Goal: Task Accomplishment & Management: Complete application form

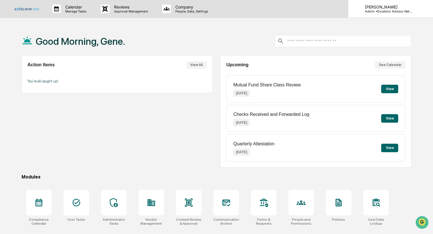
click at [392, 6] on p "[PERSON_NAME]" at bounding box center [386, 7] width 53 height 5
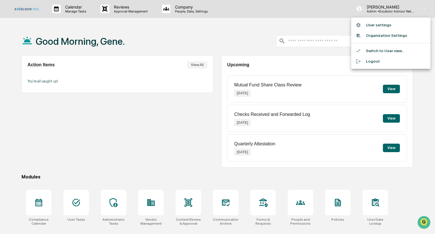
click at [384, 51] on li "Switch to User view..." at bounding box center [391, 51] width 79 height 10
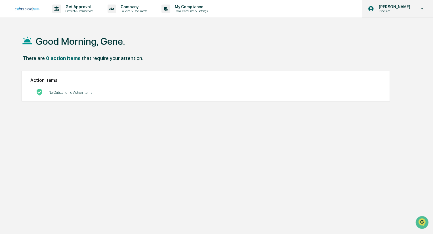
click at [421, 8] on icon at bounding box center [422, 8] width 10 height 5
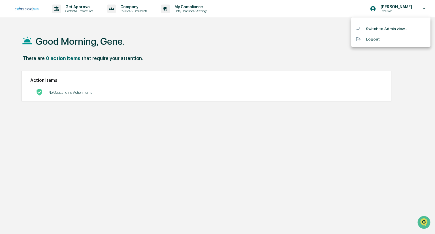
click at [377, 30] on li "Switch to Admin view..." at bounding box center [391, 29] width 79 height 10
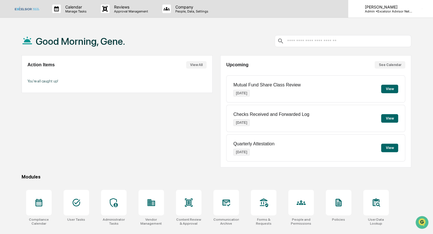
click at [380, 8] on p "[PERSON_NAME]" at bounding box center [386, 7] width 53 height 5
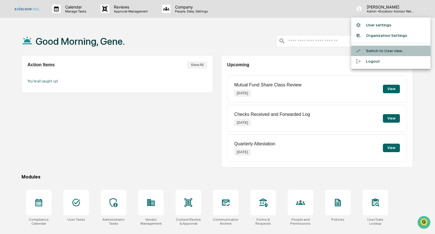
click at [387, 50] on li "Switch to User view..." at bounding box center [391, 51] width 79 height 10
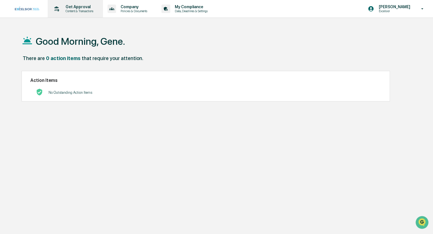
click at [81, 9] on p "Get Approval" at bounding box center [78, 7] width 35 height 5
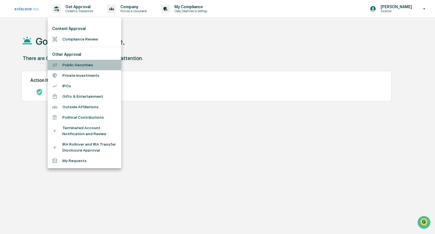
click at [79, 65] on li "Public Securities" at bounding box center [85, 65] width 74 height 10
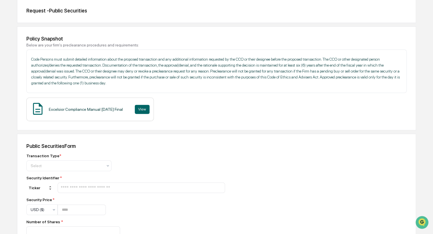
scroll to position [57, 0]
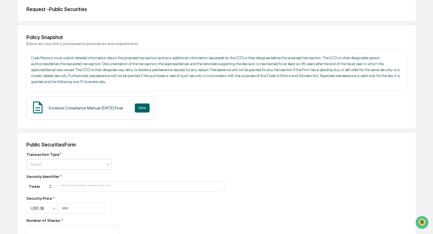
click at [60, 166] on div at bounding box center [67, 165] width 72 height 6
click at [46, 179] on div "Buy" at bounding box center [69, 177] width 84 height 11
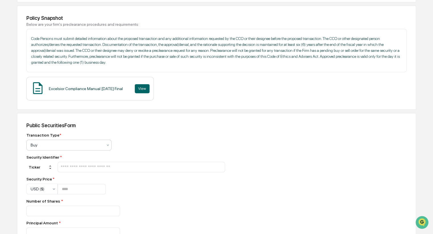
scroll to position [85, 0]
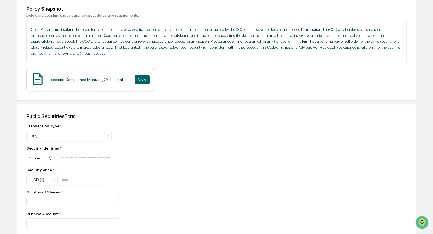
click at [82, 158] on input "text" at bounding box center [141, 157] width 162 height 5
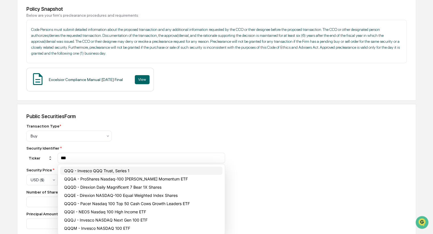
type input "***"
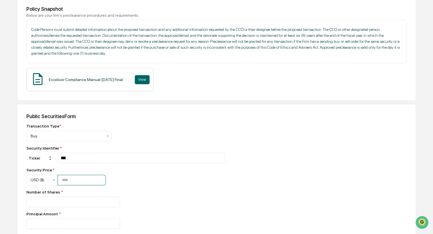
click at [69, 182] on input "number" at bounding box center [82, 180] width 48 height 10
type input "**"
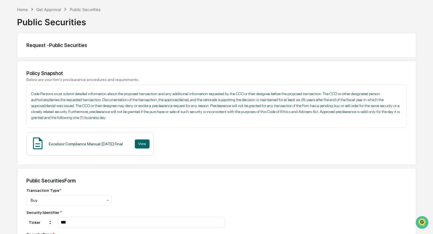
scroll to position [0, 0]
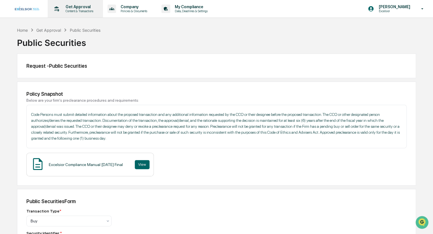
click at [68, 7] on p "Get Approval" at bounding box center [78, 7] width 35 height 5
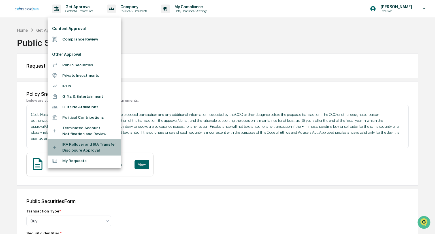
click at [91, 146] on li "IRA Rollover and IRA Transfer Disclosure Approval" at bounding box center [85, 147] width 74 height 16
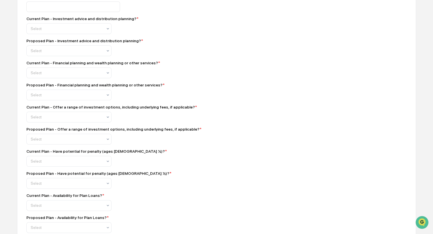
scroll to position [227, 0]
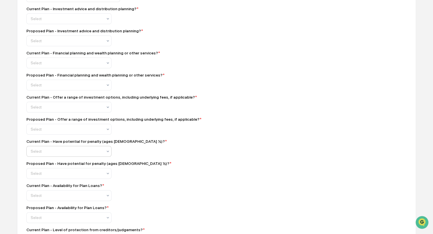
click at [109, 154] on icon at bounding box center [107, 151] width 5 height 5
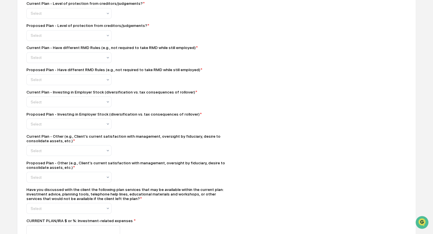
scroll to position [454, 0]
